Goal: Information Seeking & Learning: Learn about a topic

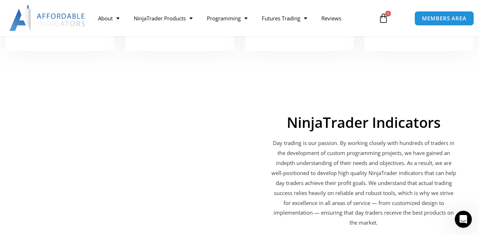
scroll to position [1027, 0]
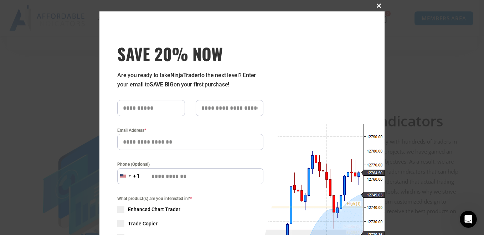
click at [375, 5] on span "SAVE 20% NOW popup" at bounding box center [378, 6] width 11 height 4
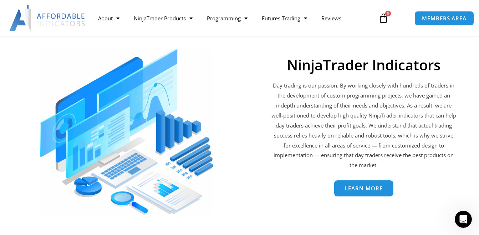
scroll to position [1084, 0]
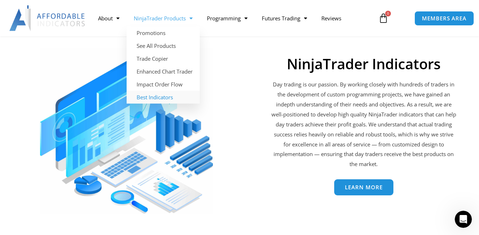
click at [147, 99] on link "Best Indicators" at bounding box center [163, 97] width 73 height 13
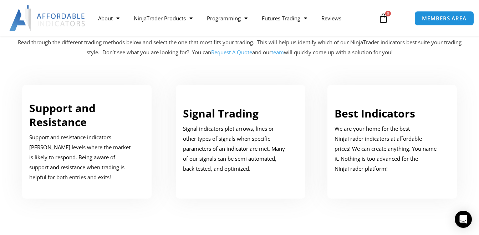
scroll to position [298, 0]
